Goal: Check status: Check status

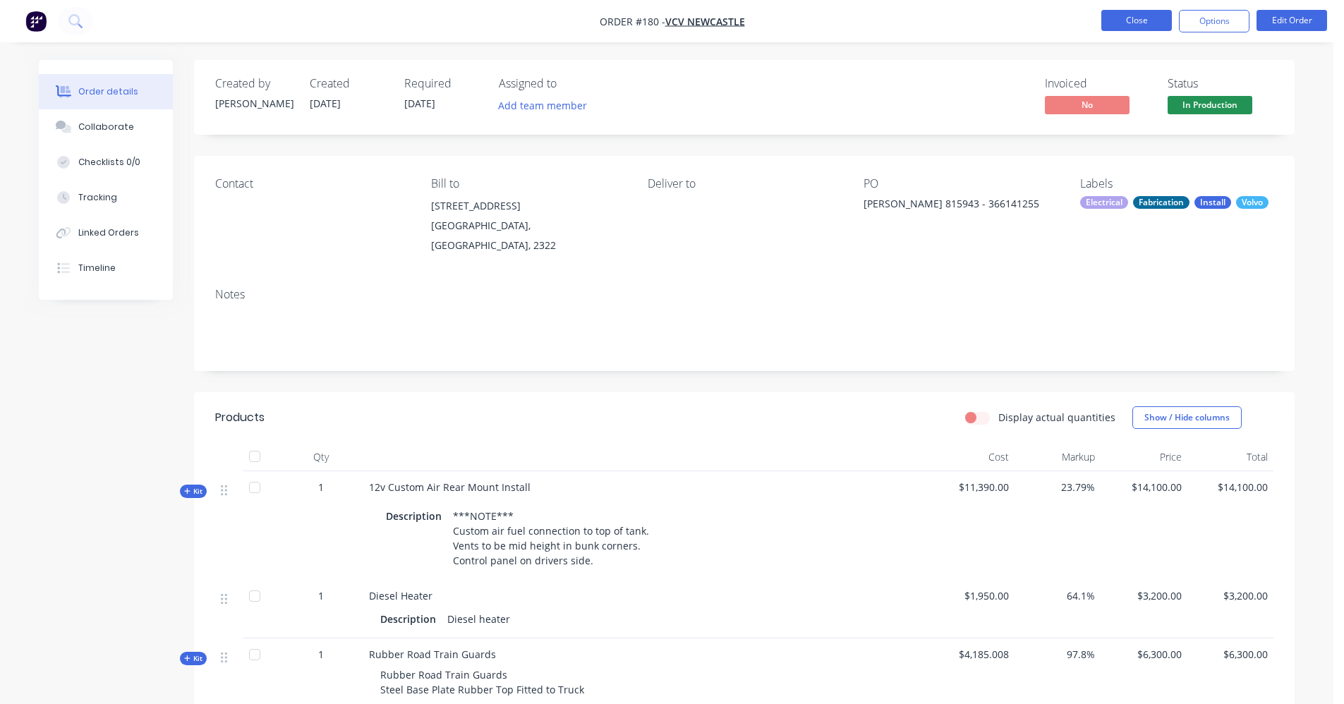
click at [1147, 18] on button "Close" at bounding box center [1136, 20] width 71 height 21
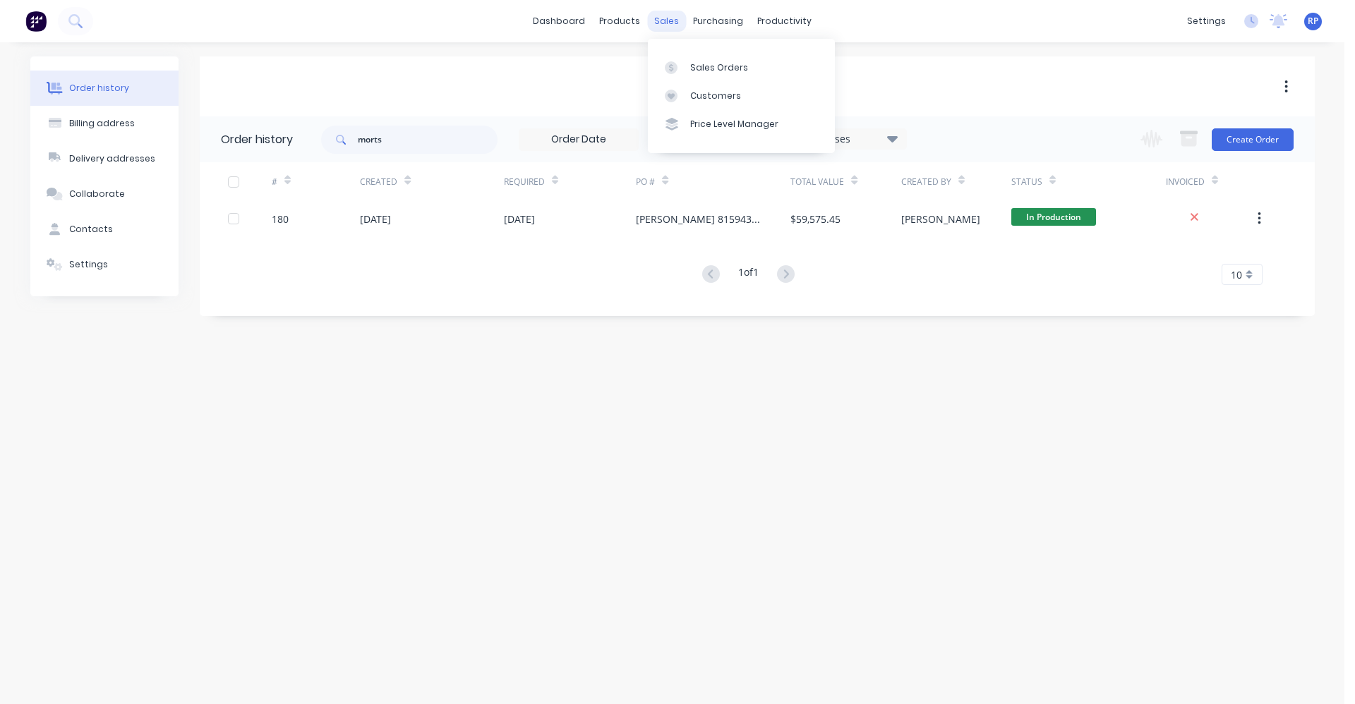
click at [668, 22] on div "sales" at bounding box center [666, 21] width 39 height 21
click at [701, 67] on div "Sales Orders" at bounding box center [719, 67] width 58 height 13
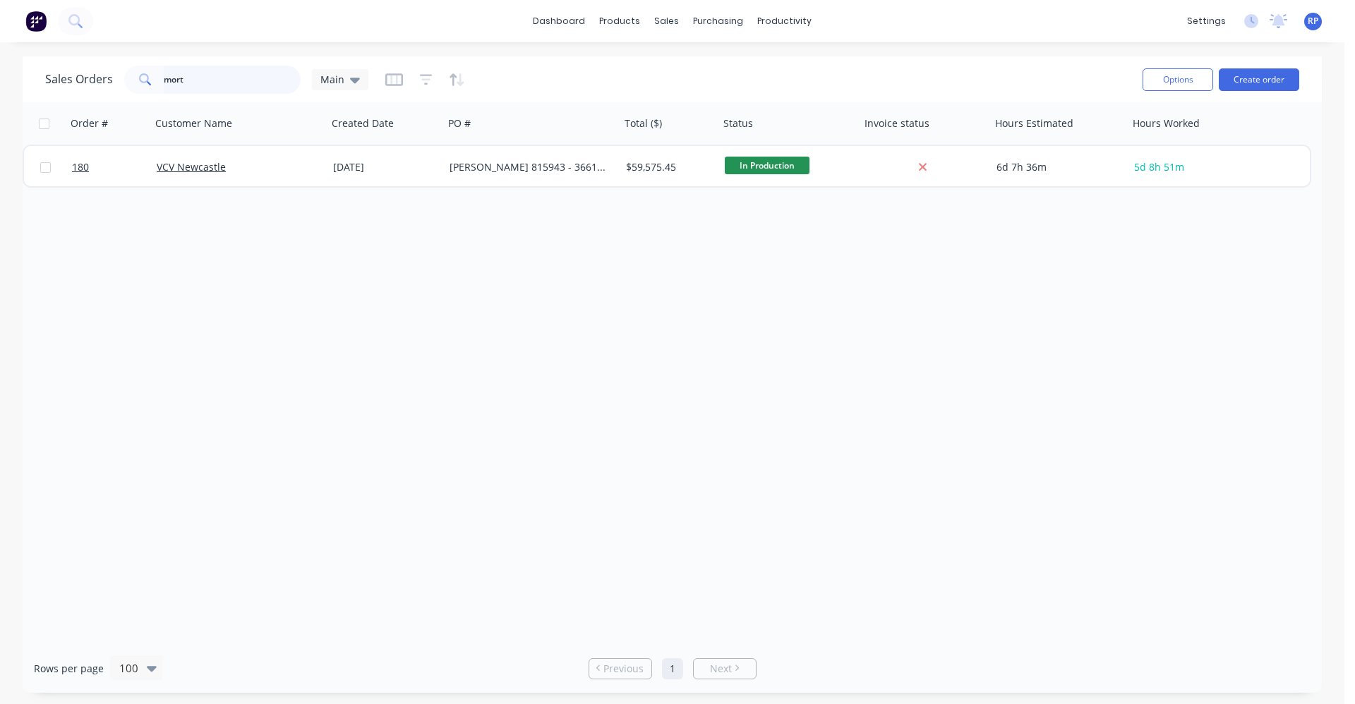
click at [196, 85] on input "mort" at bounding box center [233, 80] width 138 height 28
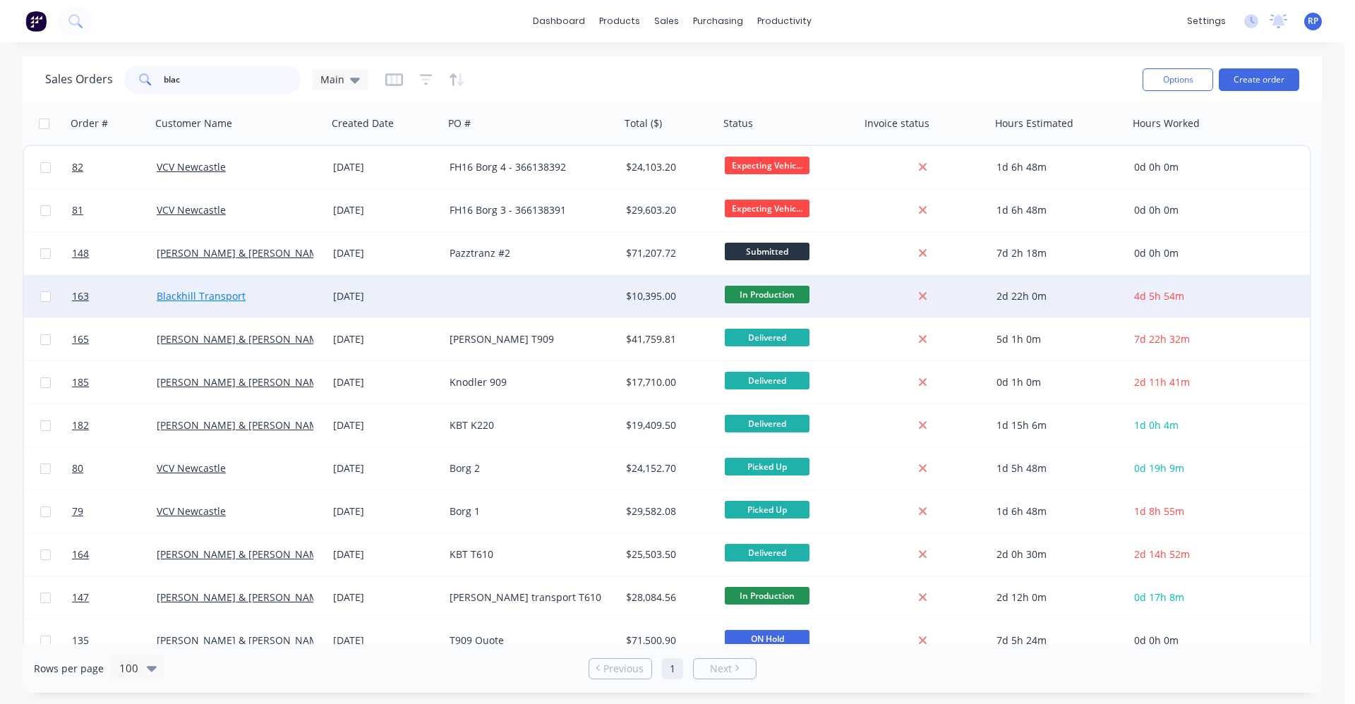
type input "blac"
click at [236, 296] on link "Blackhill Transport" at bounding box center [201, 295] width 89 height 13
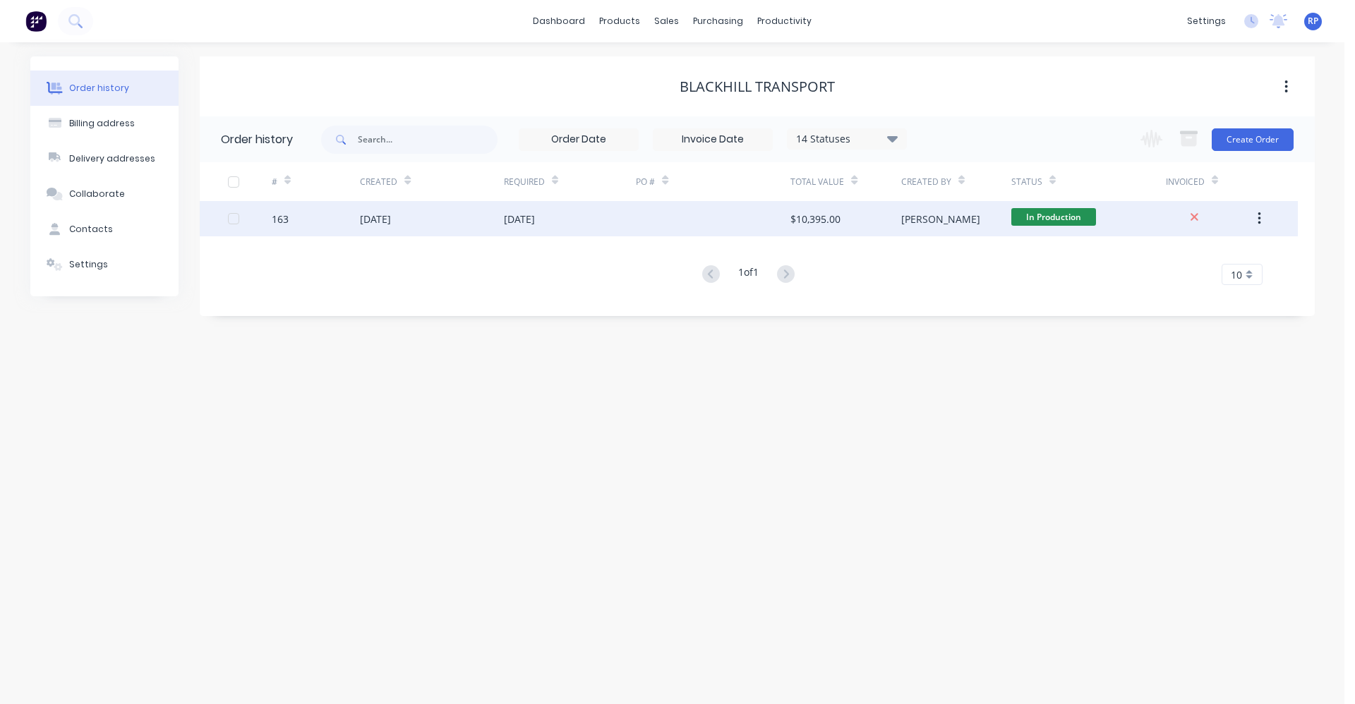
click at [835, 222] on div "$10,395.00" at bounding box center [815, 219] width 50 height 15
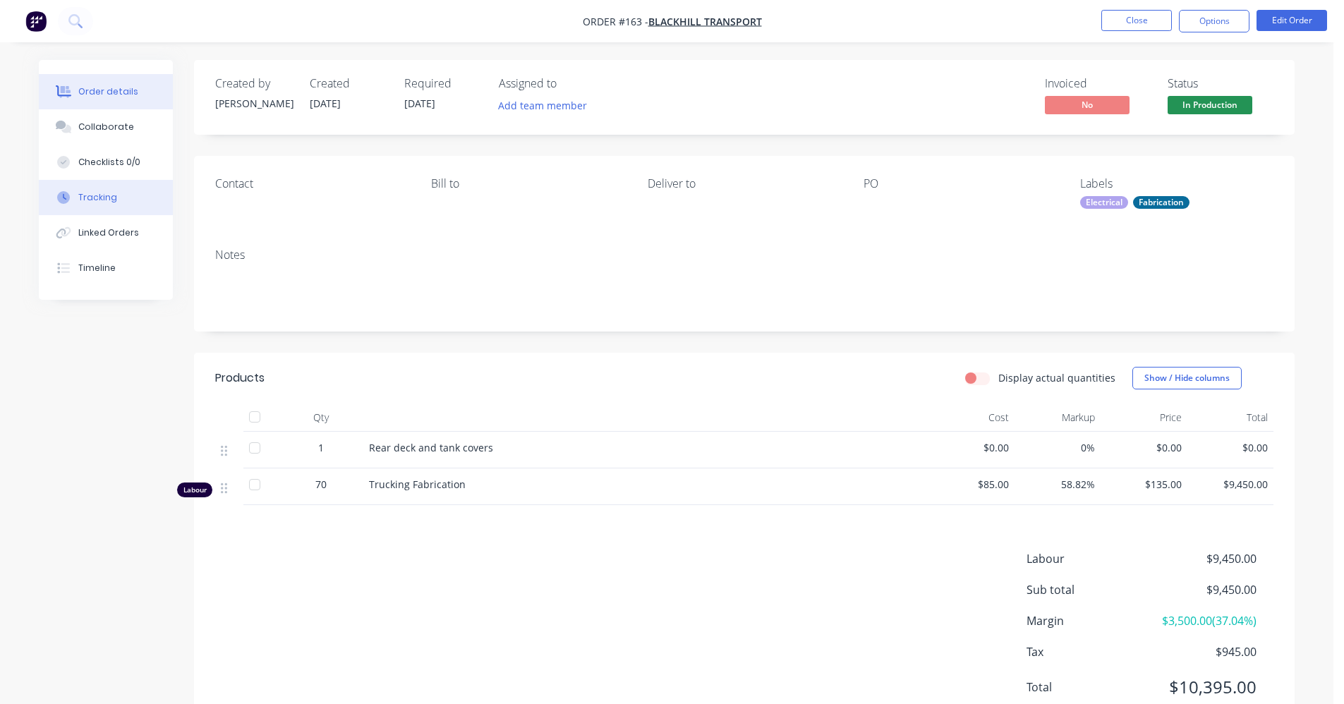
click at [112, 192] on div "Tracking" at bounding box center [97, 197] width 39 height 13
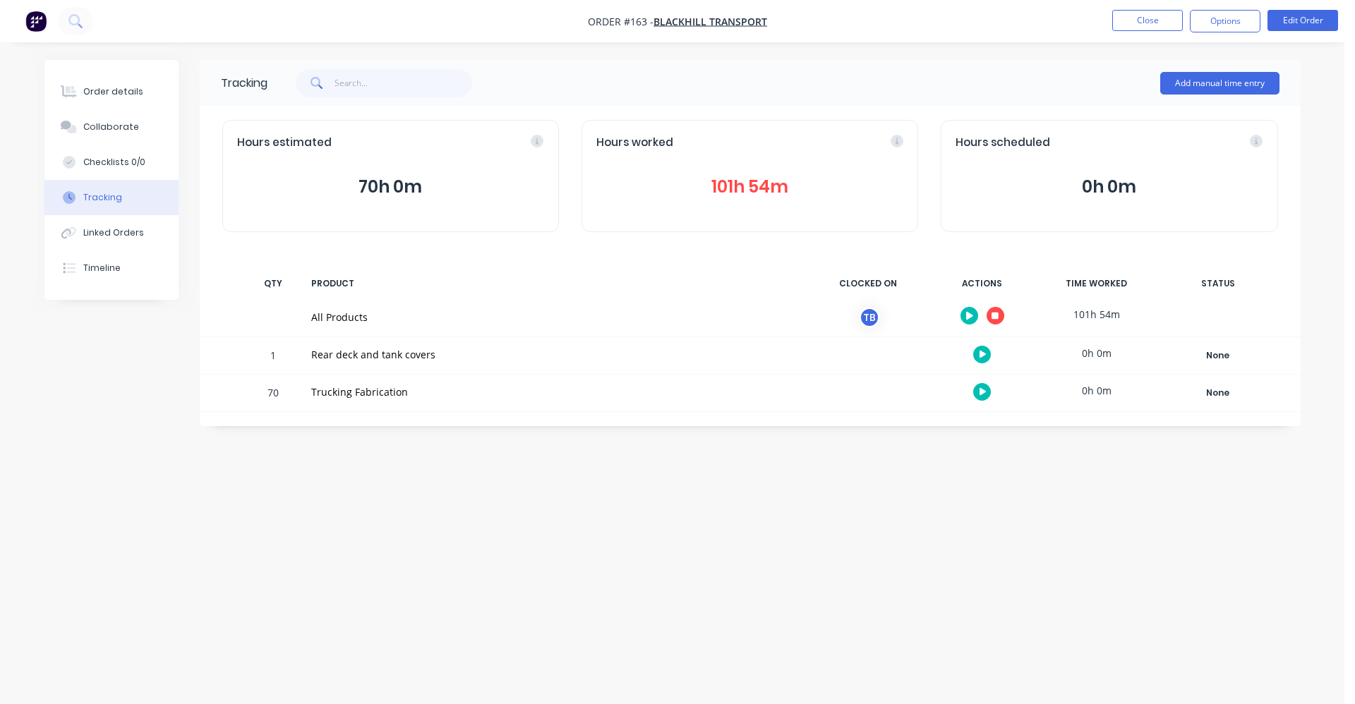
click at [790, 176] on button "101h 54m" at bounding box center [749, 187] width 307 height 27
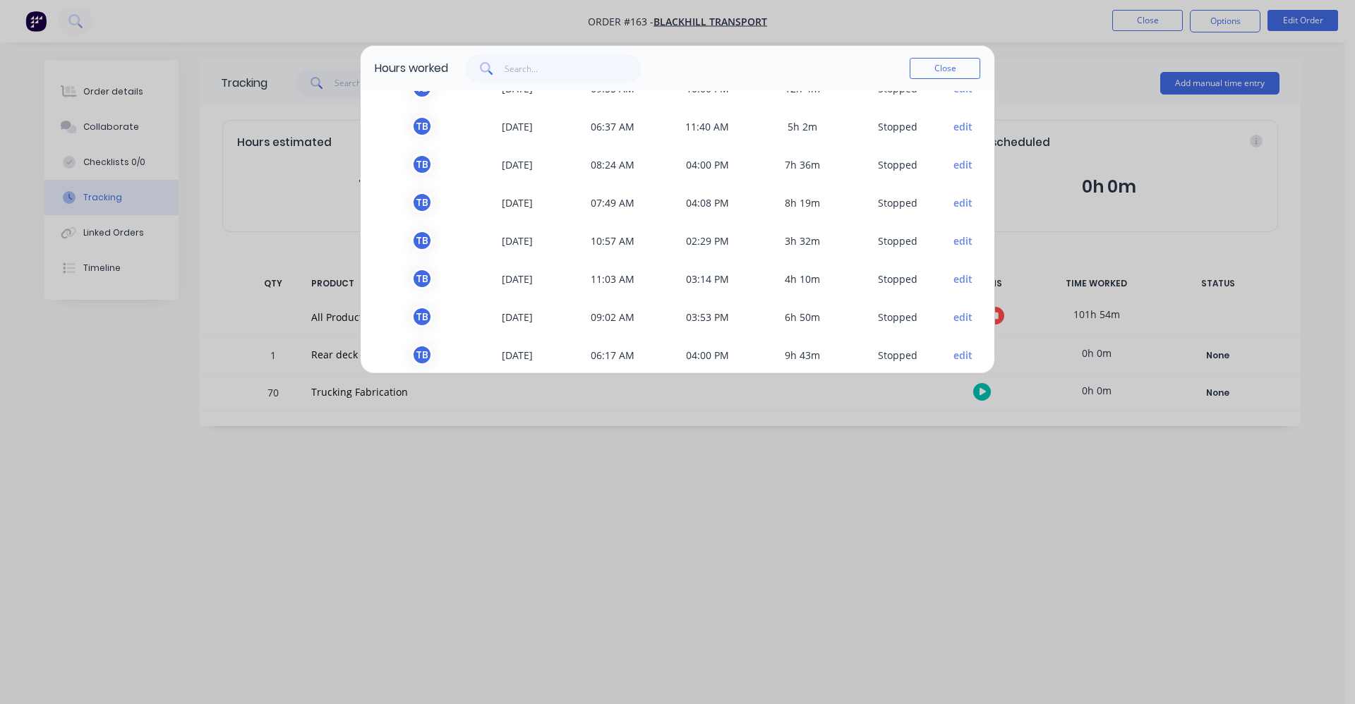
scroll to position [282, 0]
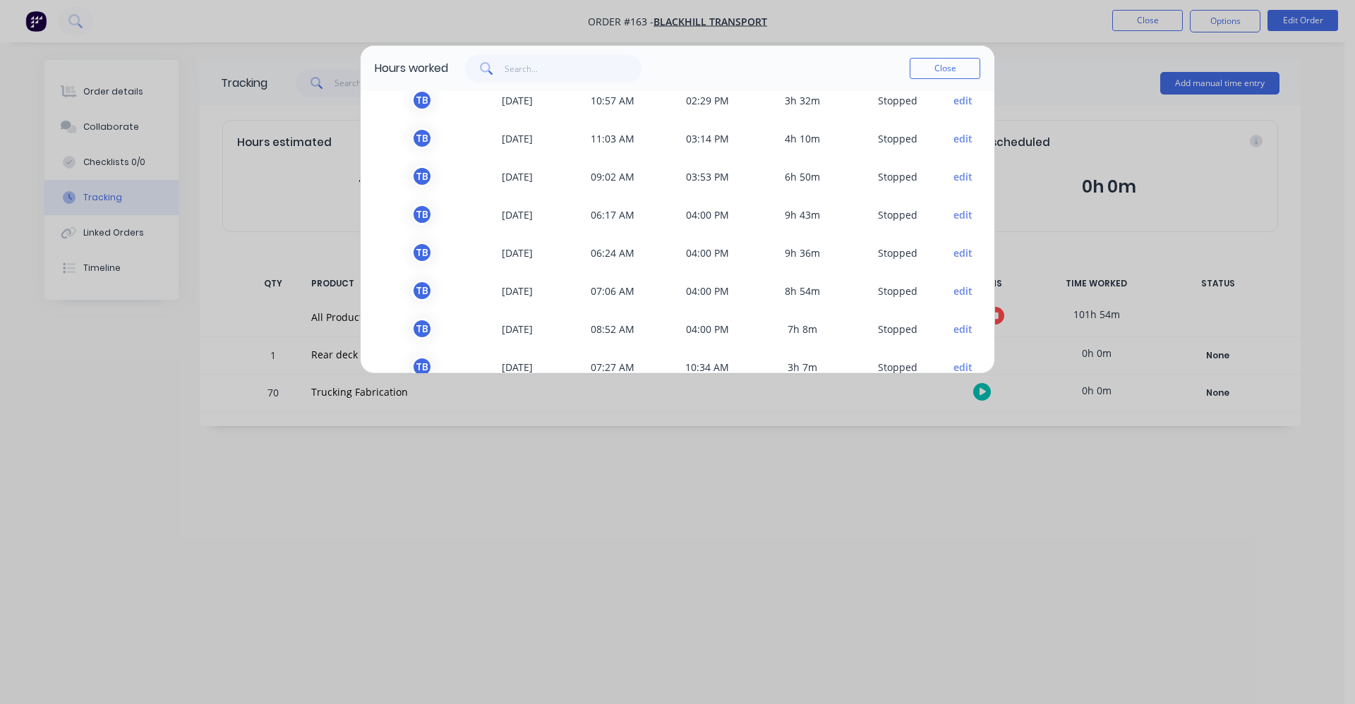
click at [921, 73] on button "Close" at bounding box center [945, 68] width 71 height 21
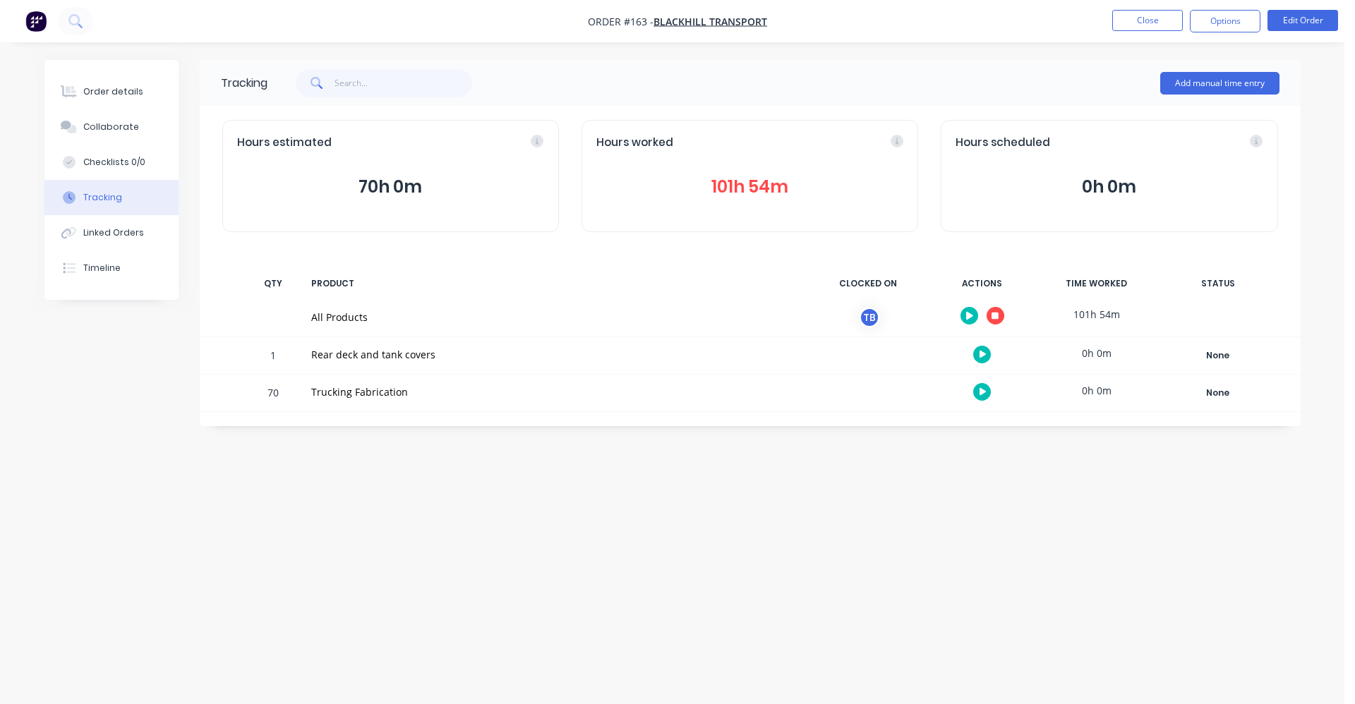
click at [1130, 32] on li "Close" at bounding box center [1147, 21] width 71 height 23
click at [1133, 28] on button "Close" at bounding box center [1147, 20] width 71 height 21
